Goal: Task Accomplishment & Management: Use online tool/utility

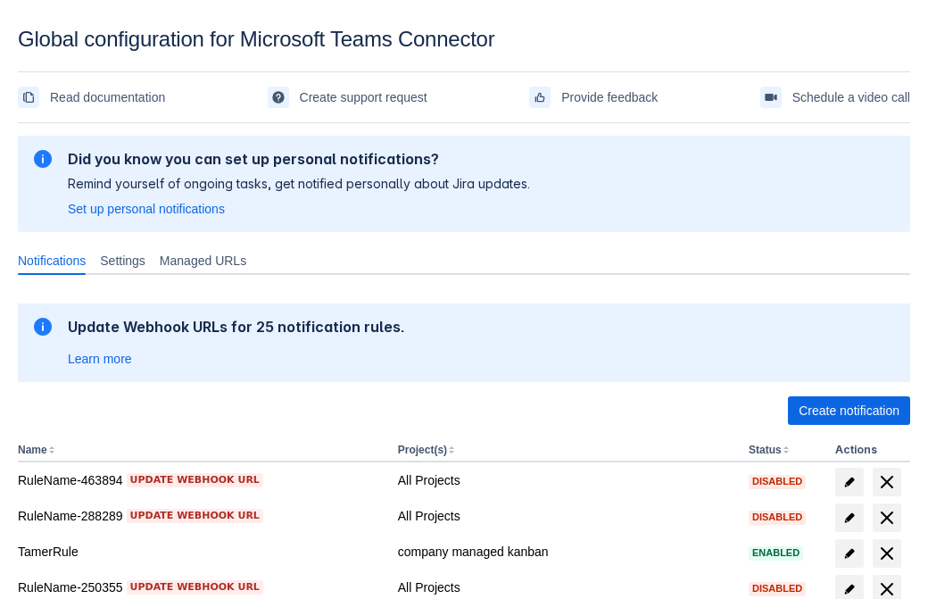
click at [849, 410] on span "Create notification" at bounding box center [849, 410] width 101 height 29
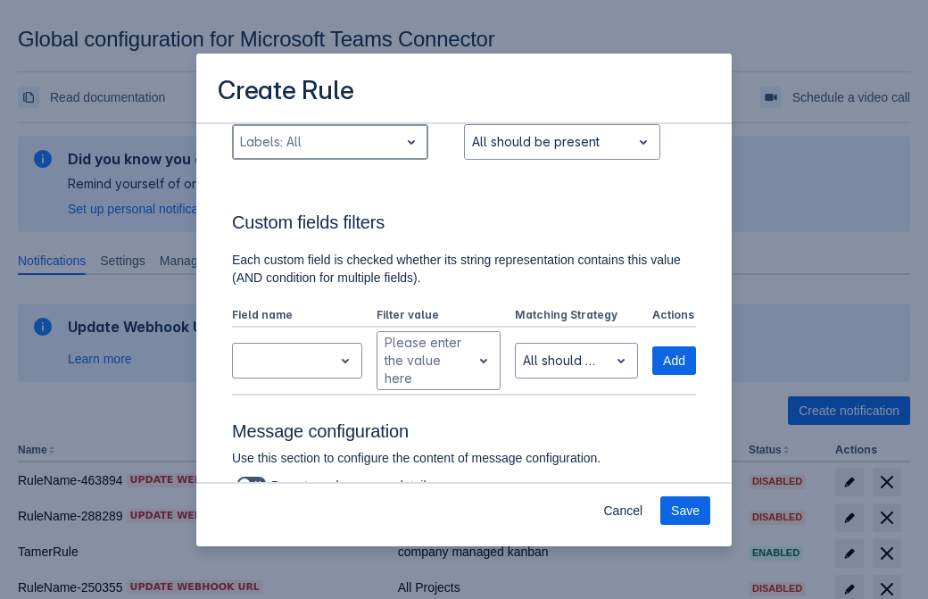
click at [329, 142] on div "Scrollable content" at bounding box center [316, 141] width 152 height 21
type input "455126_label"
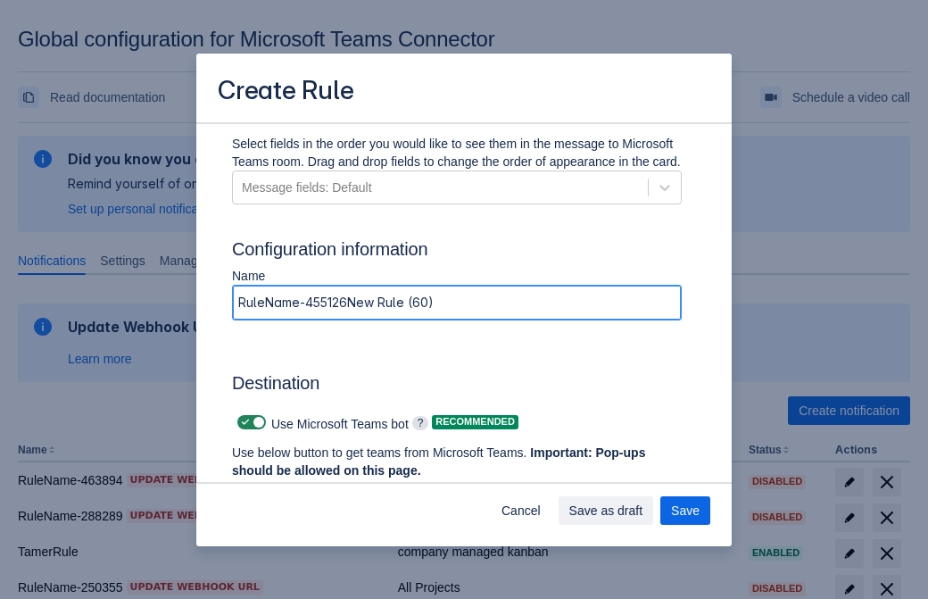
type input "RuleName-455126New Rule (60)"
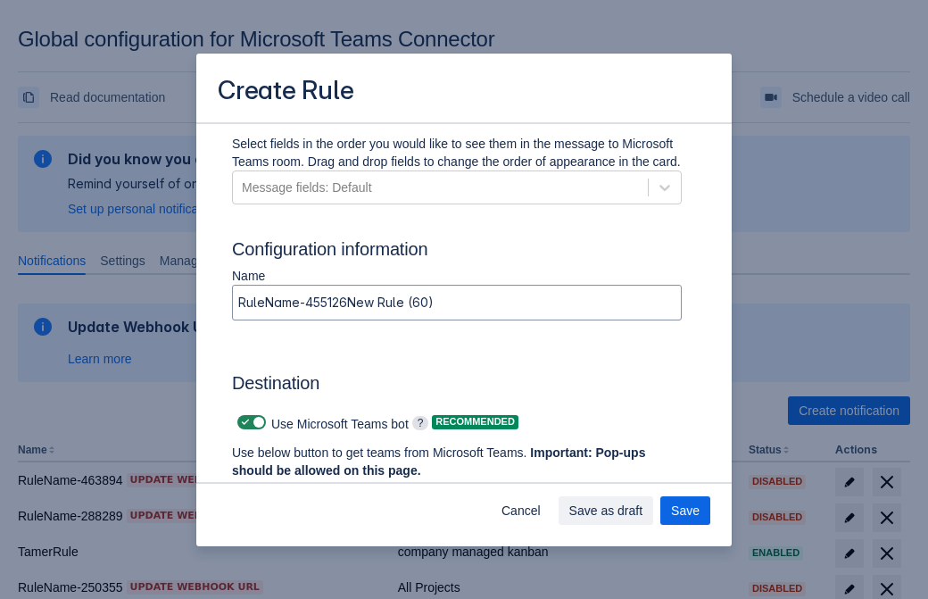
click at [243, 422] on span "Scrollable content" at bounding box center [245, 422] width 14 height 14
click at [243, 422] on input "Scrollable content" at bounding box center [243, 423] width 12 height 12
checkbox input "false"
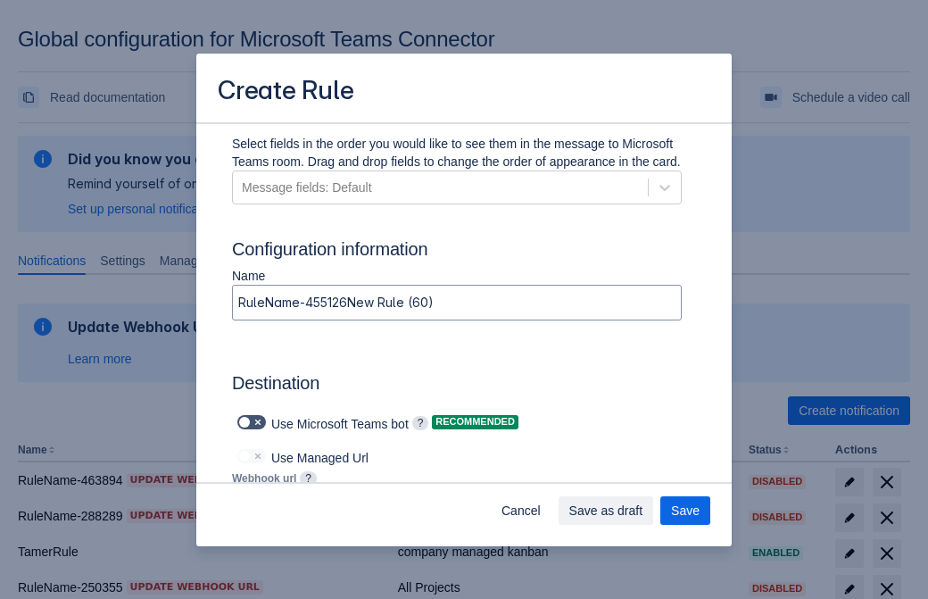
type input "[URL][DOMAIN_NAME][DATE]"
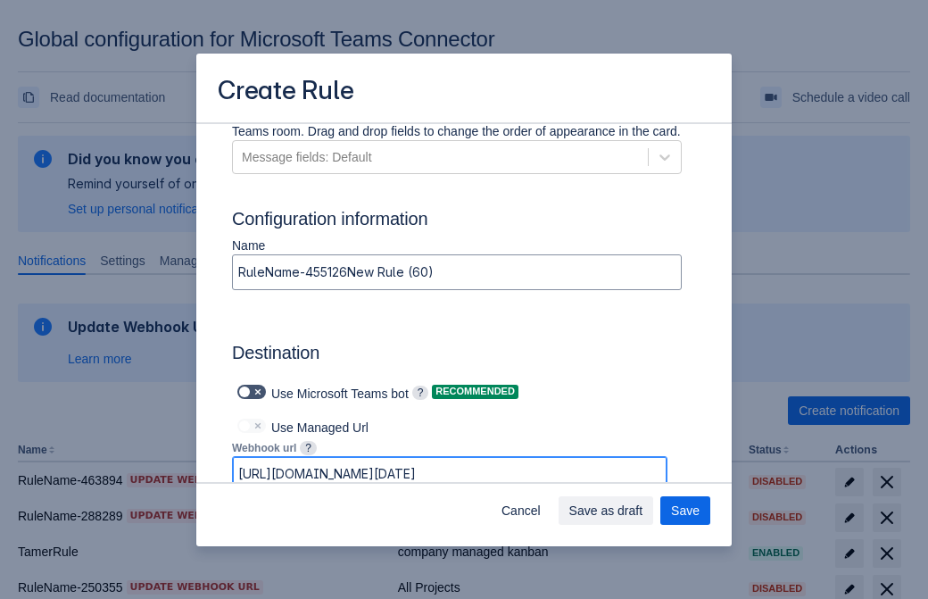
click at [643, 510] on span "Save as draft" at bounding box center [606, 510] width 74 height 29
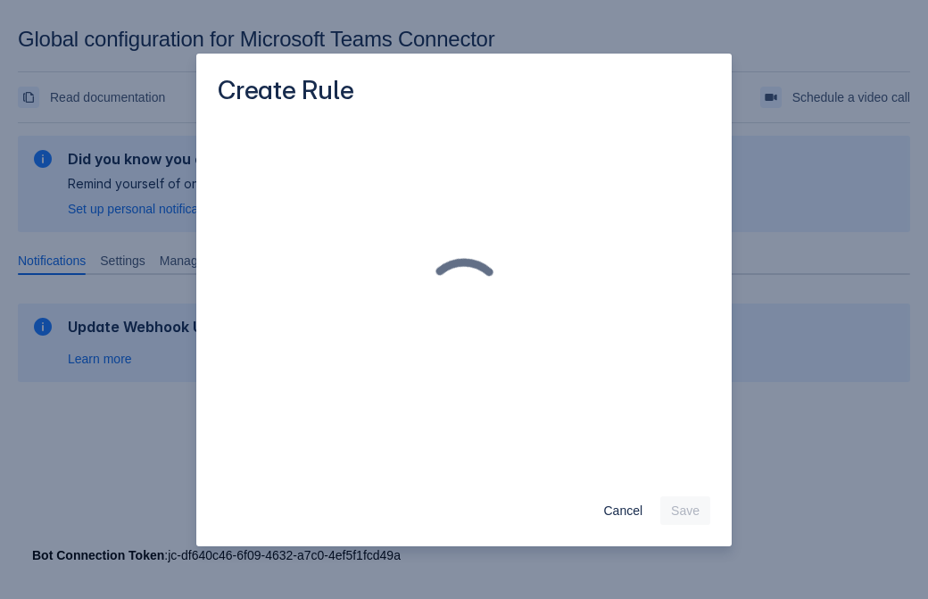
scroll to position [0, 0]
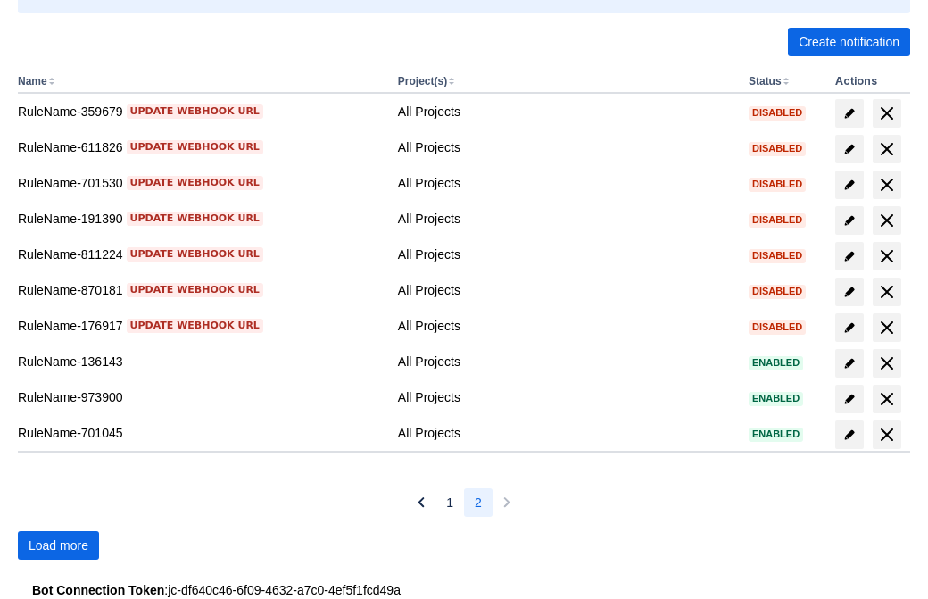
click at [58, 545] on span "Load more" at bounding box center [59, 545] width 60 height 29
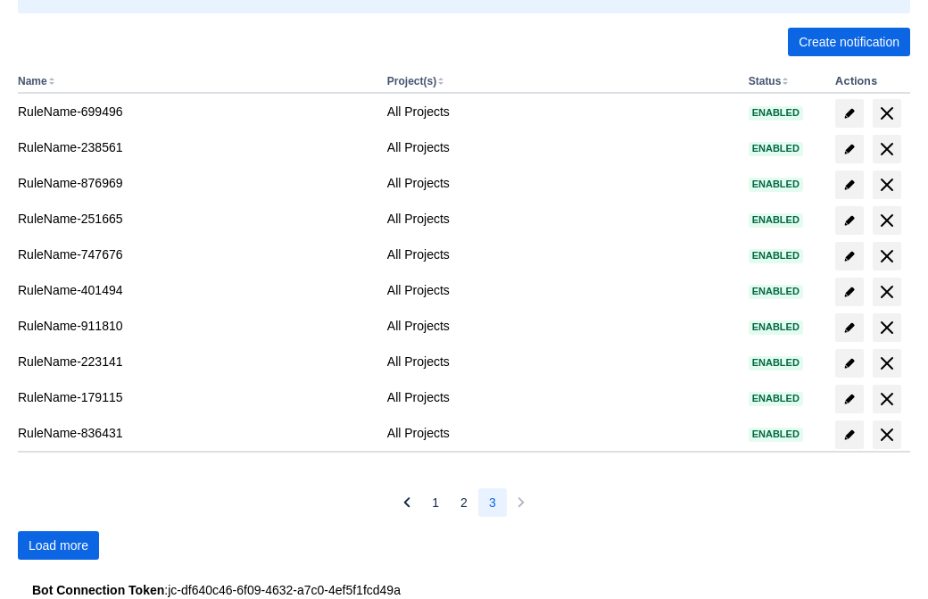
click at [58, 545] on span "Load more" at bounding box center [59, 545] width 60 height 29
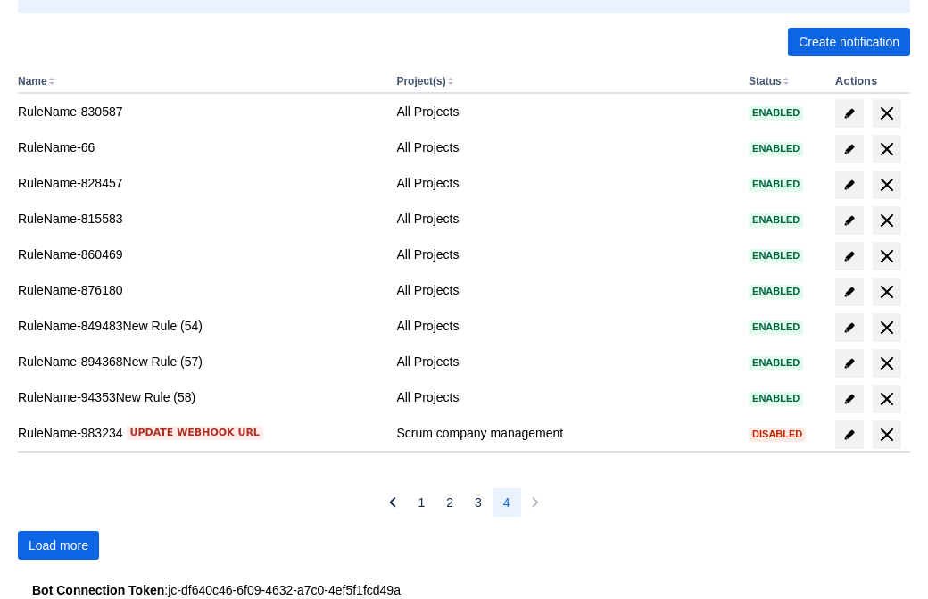
click at [58, 545] on span "Load more" at bounding box center [59, 545] width 60 height 29
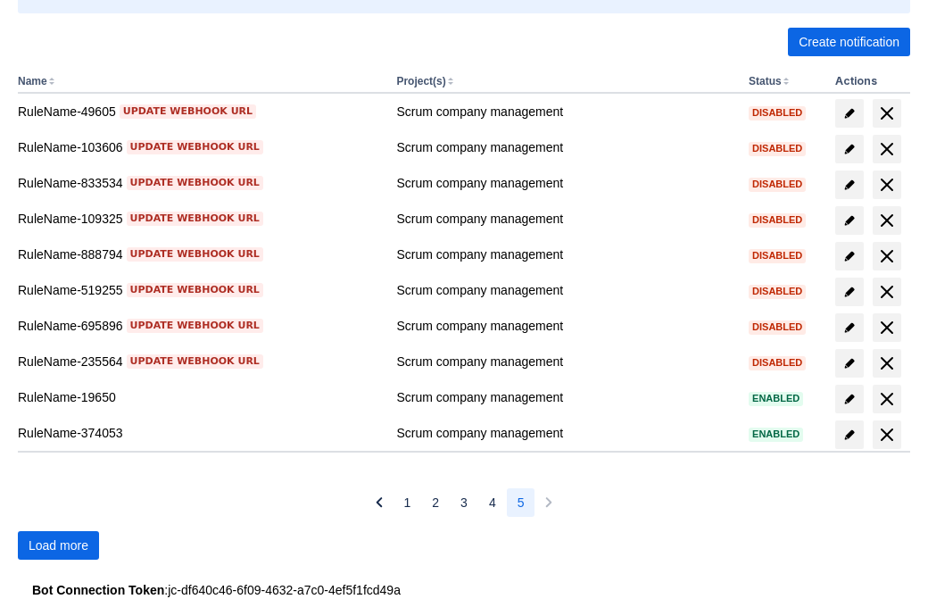
click at [58, 545] on span "Load more" at bounding box center [59, 545] width 60 height 29
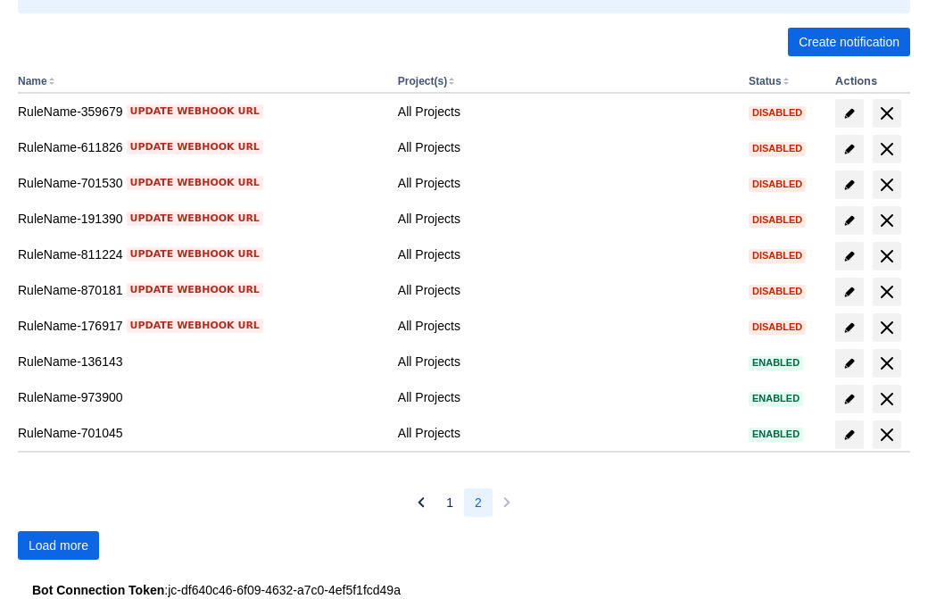
click at [58, 545] on span "Load more" at bounding box center [59, 545] width 60 height 29
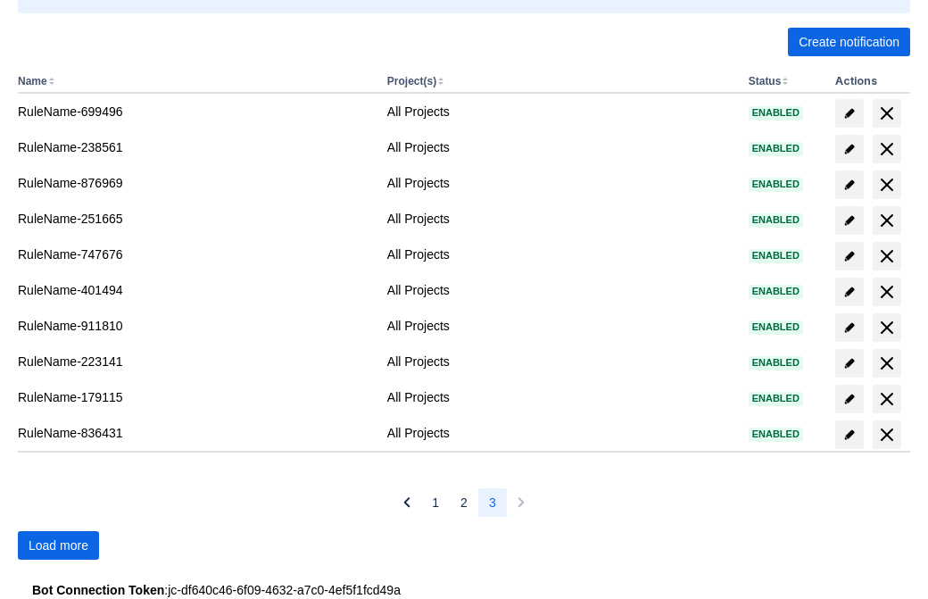
click at [58, 545] on span "Load more" at bounding box center [59, 545] width 60 height 29
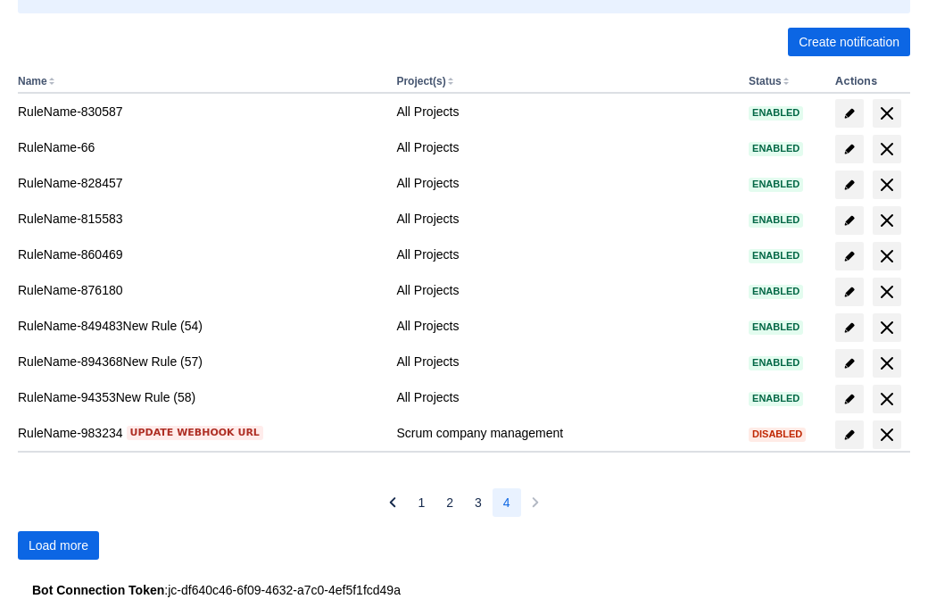
click at [58, 545] on span "Load more" at bounding box center [59, 545] width 60 height 29
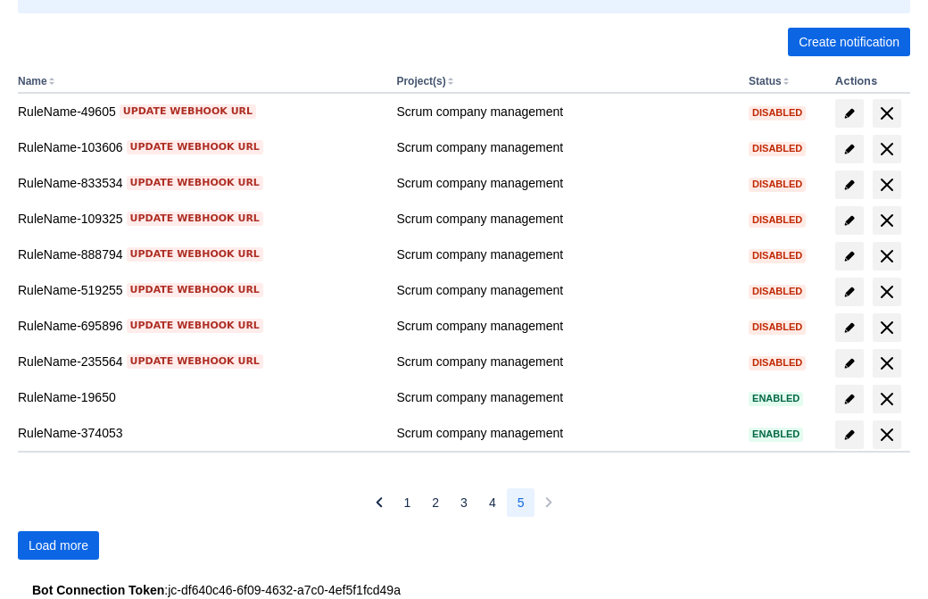
click at [58, 545] on span "Load more" at bounding box center [59, 545] width 60 height 29
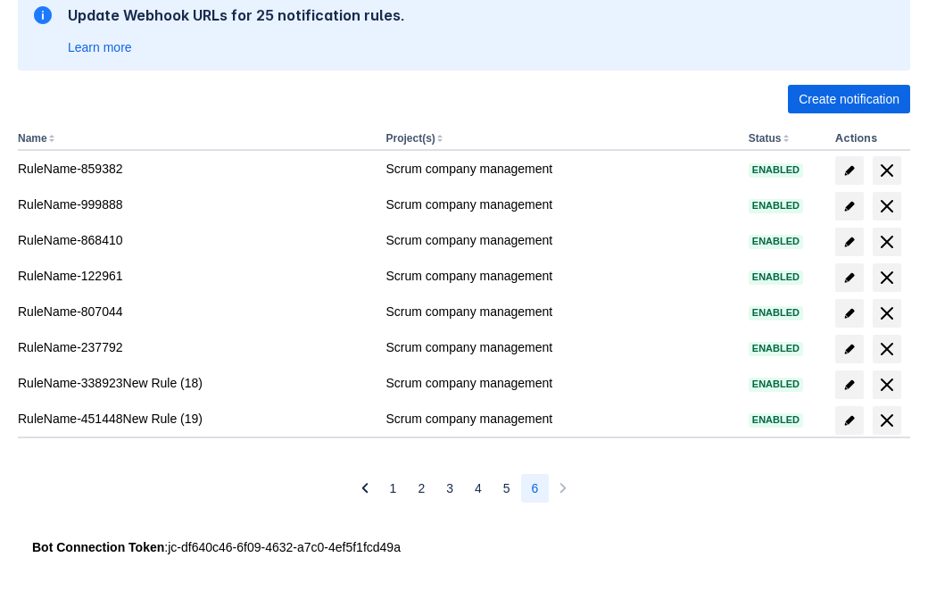
scroll to position [311, 0]
